Goal: Check status: Check status

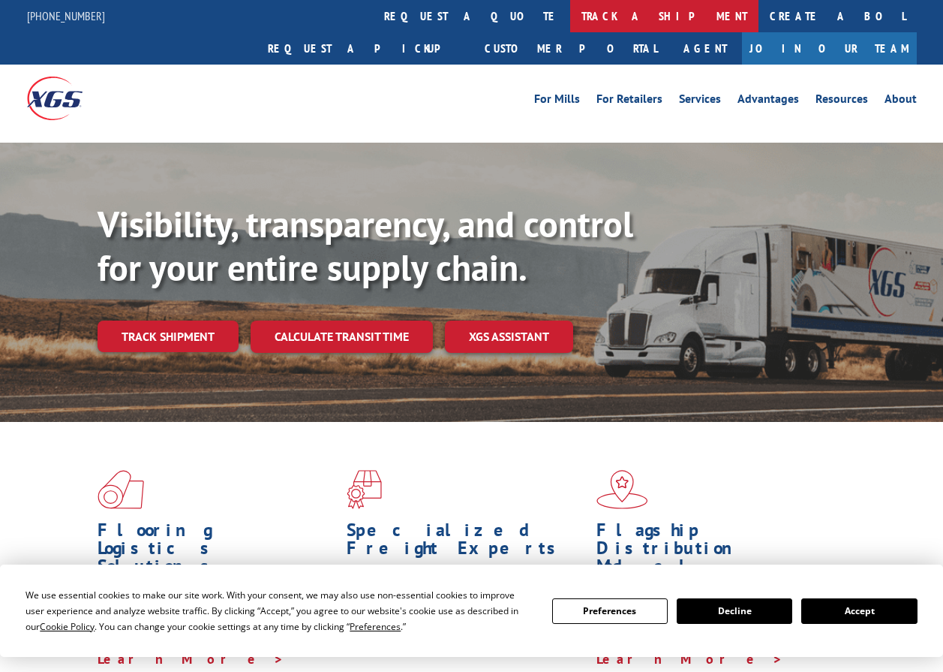
click at [570, 11] on link "track a shipment" at bounding box center [664, 16] width 188 height 32
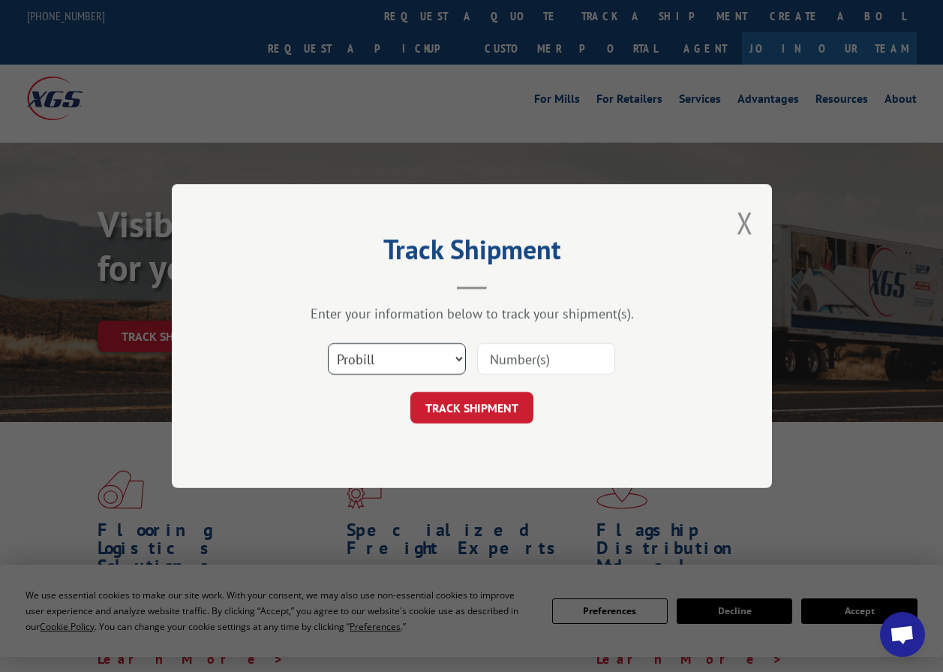
click at [398, 367] on select "Select category... Probill BOL PO" at bounding box center [397, 359] width 138 height 32
select select "po"
click at [328, 343] on select "Select category... Probill BOL PO" at bounding box center [397, 359] width 138 height 32
click at [536, 353] on input at bounding box center [546, 359] width 138 height 32
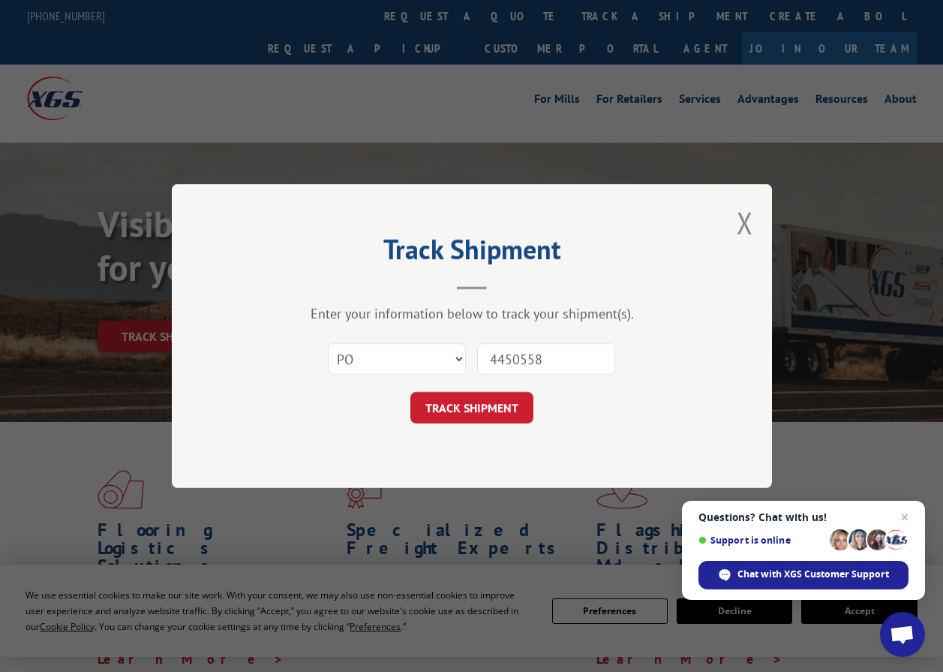
type input "44505584"
click button "TRACK SHIPMENT" at bounding box center [471, 408] width 123 height 32
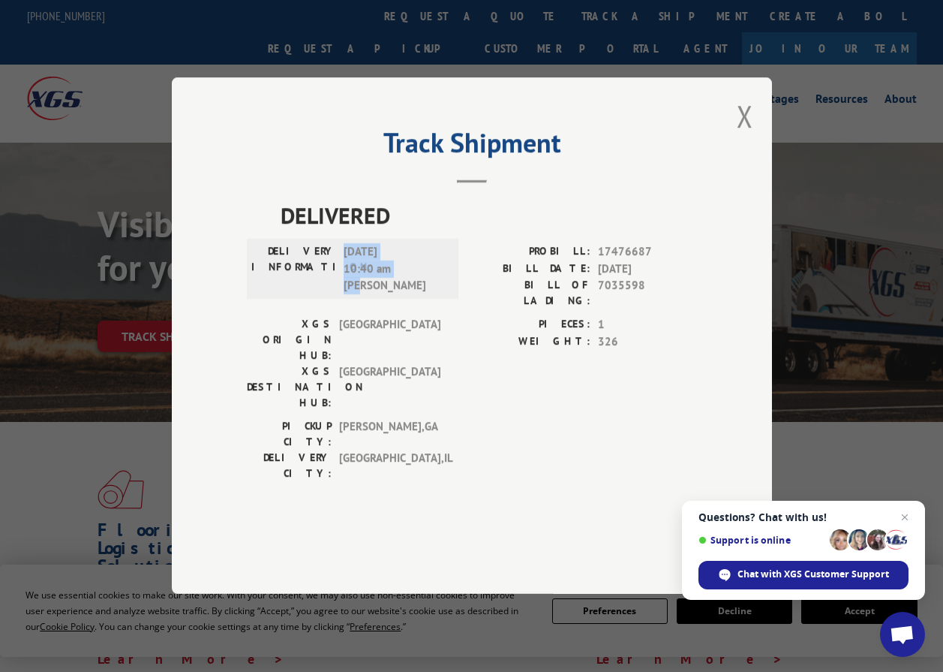
drag, startPoint x: 392, startPoint y: 323, endPoint x: 341, endPoint y: 286, distance: 63.5
click at [341, 286] on div "DELIVERY INFORMATION: [DATE] 10:40 am [PERSON_NAME]" at bounding box center [352, 269] width 203 height 51
copy span "[DATE] 10:40 am [PERSON_NAME]"
